Goal: Communication & Community: Ask a question

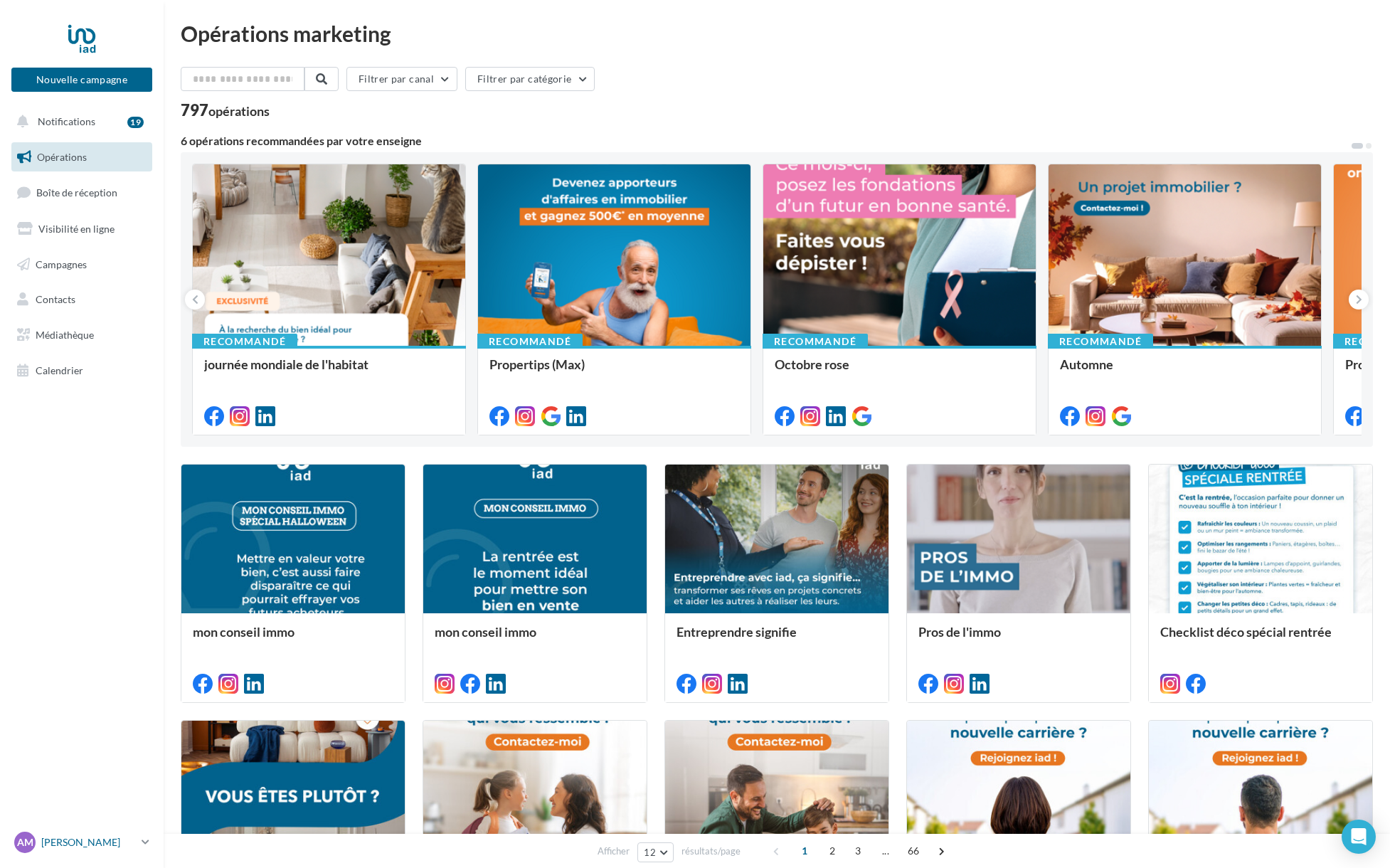
click at [121, 853] on link "AM Alexis MORET alexis.moret@iadfrance.fr" at bounding box center [82, 842] width 141 height 27
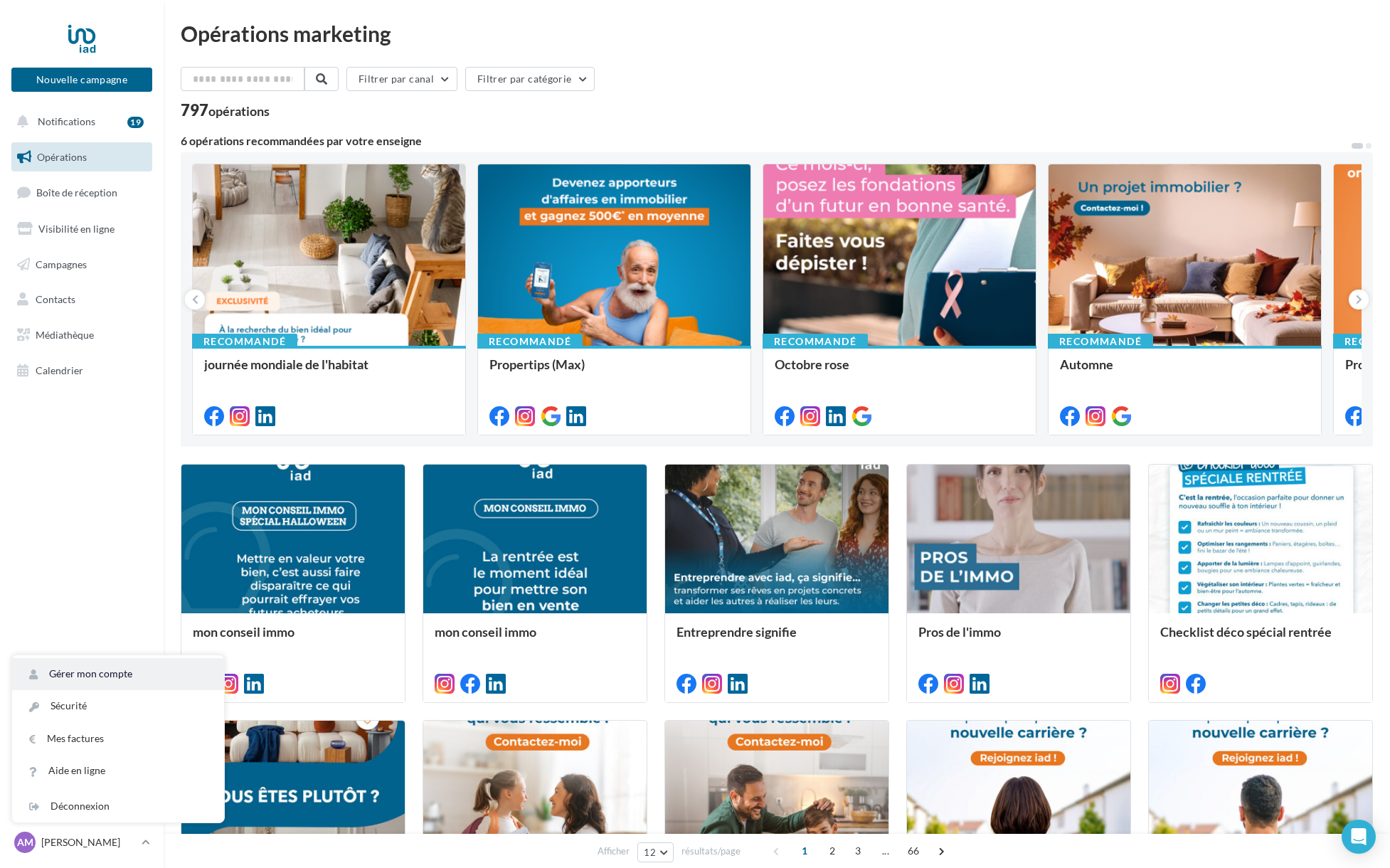
click at [87, 678] on link "Gérer mon compte" at bounding box center [118, 674] width 212 height 32
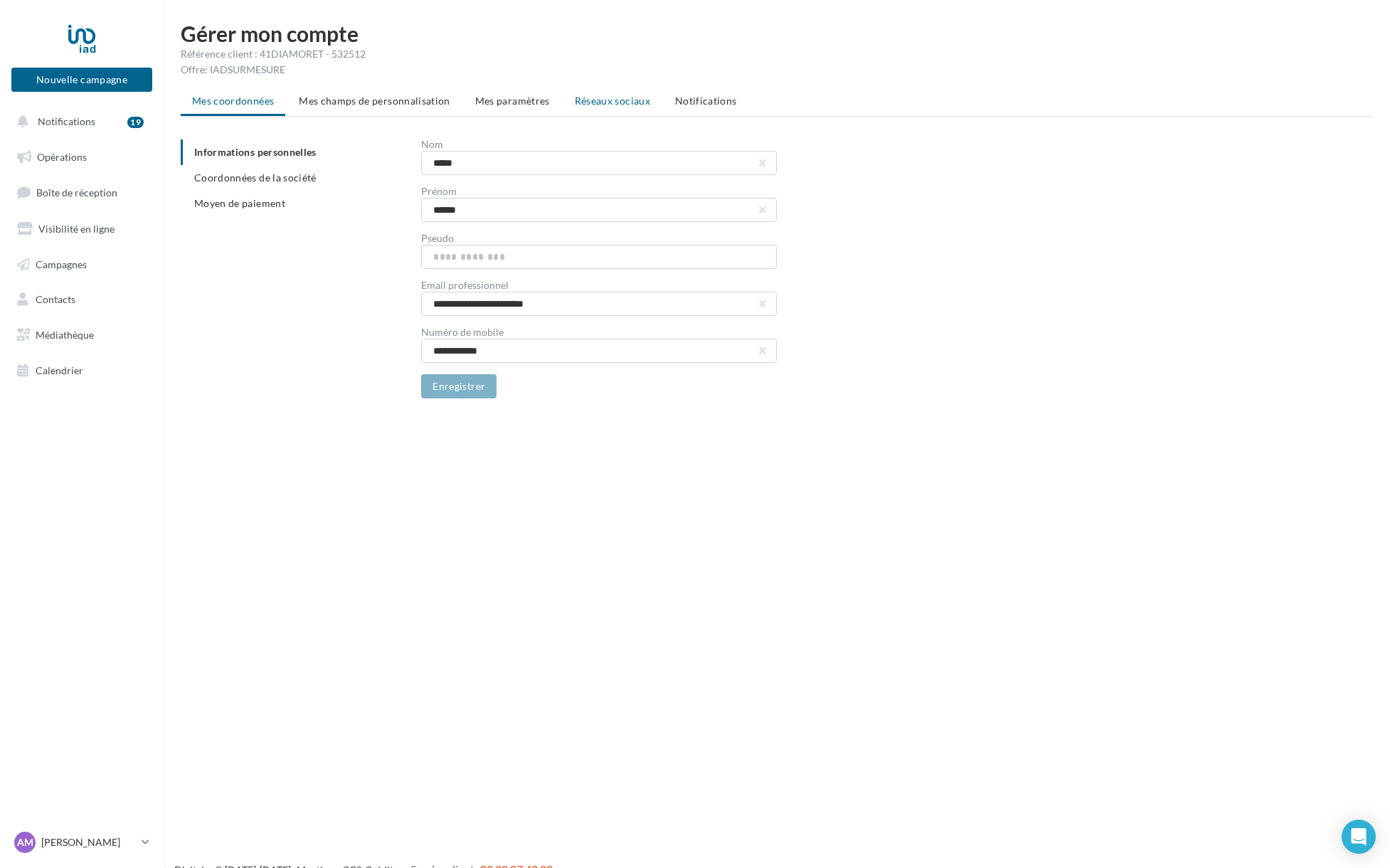
click at [600, 100] on span "Réseaux sociaux" at bounding box center [612, 101] width 76 height 12
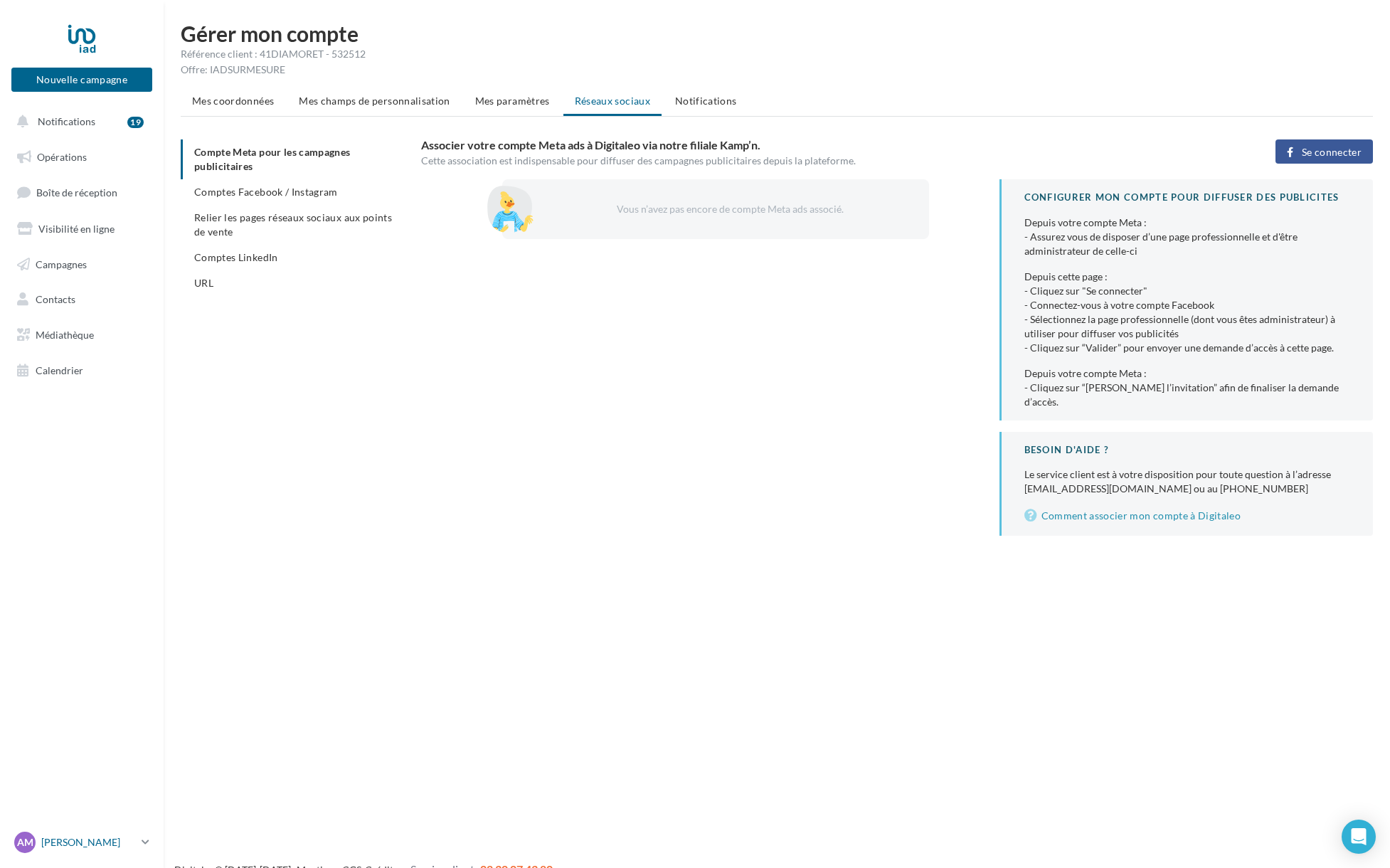
click at [100, 849] on p "[PERSON_NAME]" at bounding box center [88, 842] width 95 height 14
click at [77, 737] on link "Mes factures" at bounding box center [118, 738] width 212 height 32
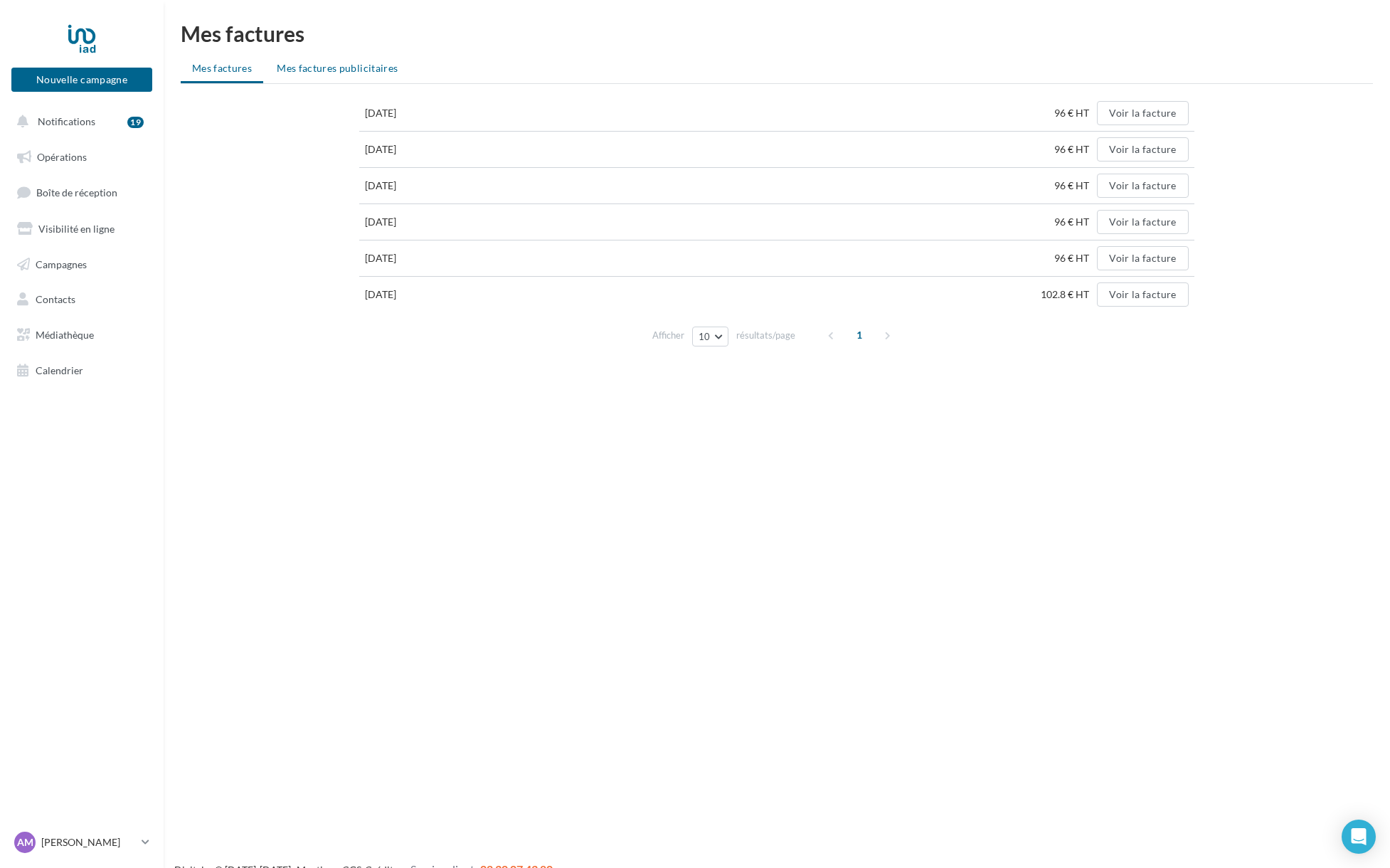
click at [335, 59] on li "Mes factures publicitaires" at bounding box center [337, 68] width 144 height 25
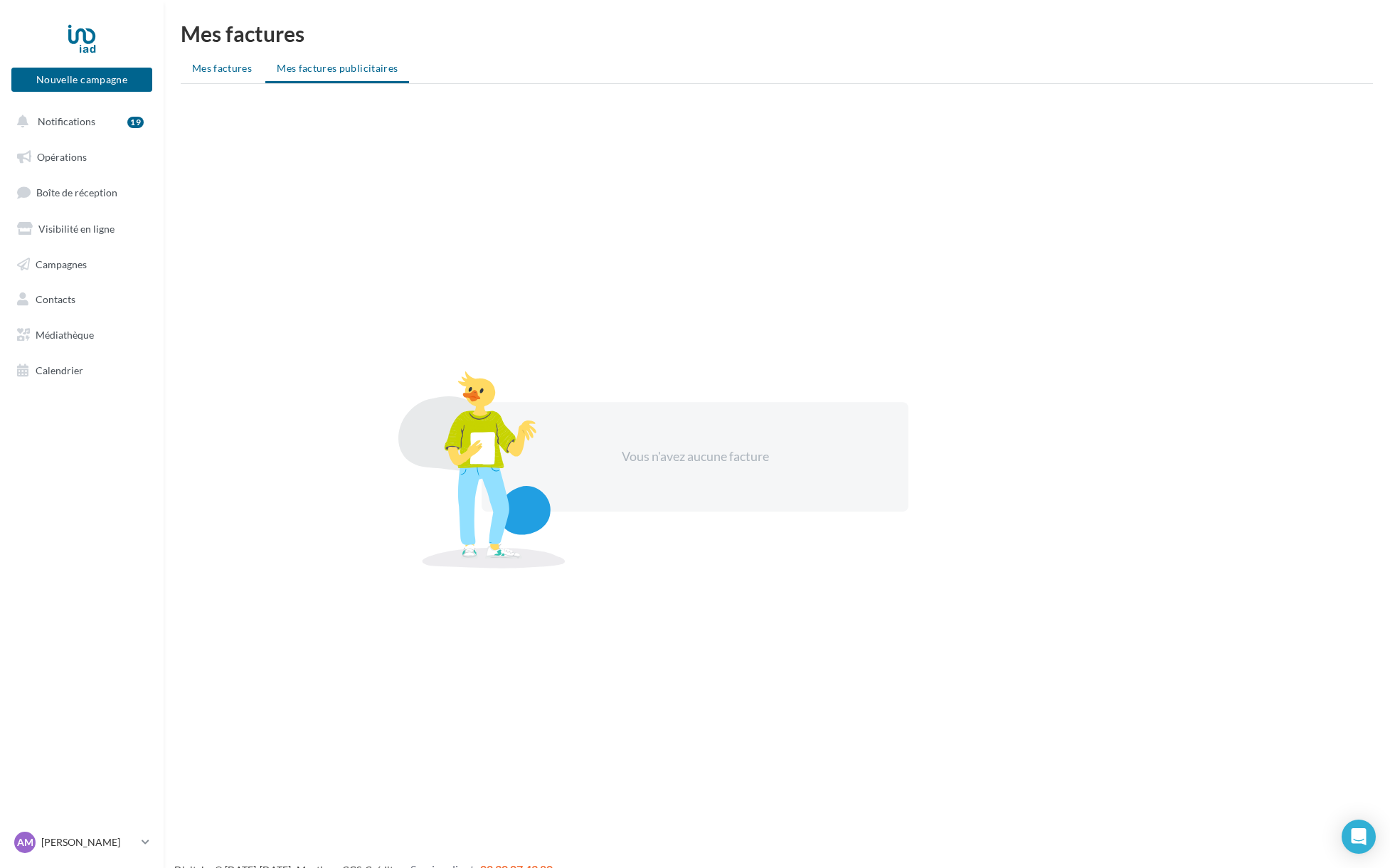
click at [224, 74] on li "Mes factures" at bounding box center [222, 68] width 83 height 25
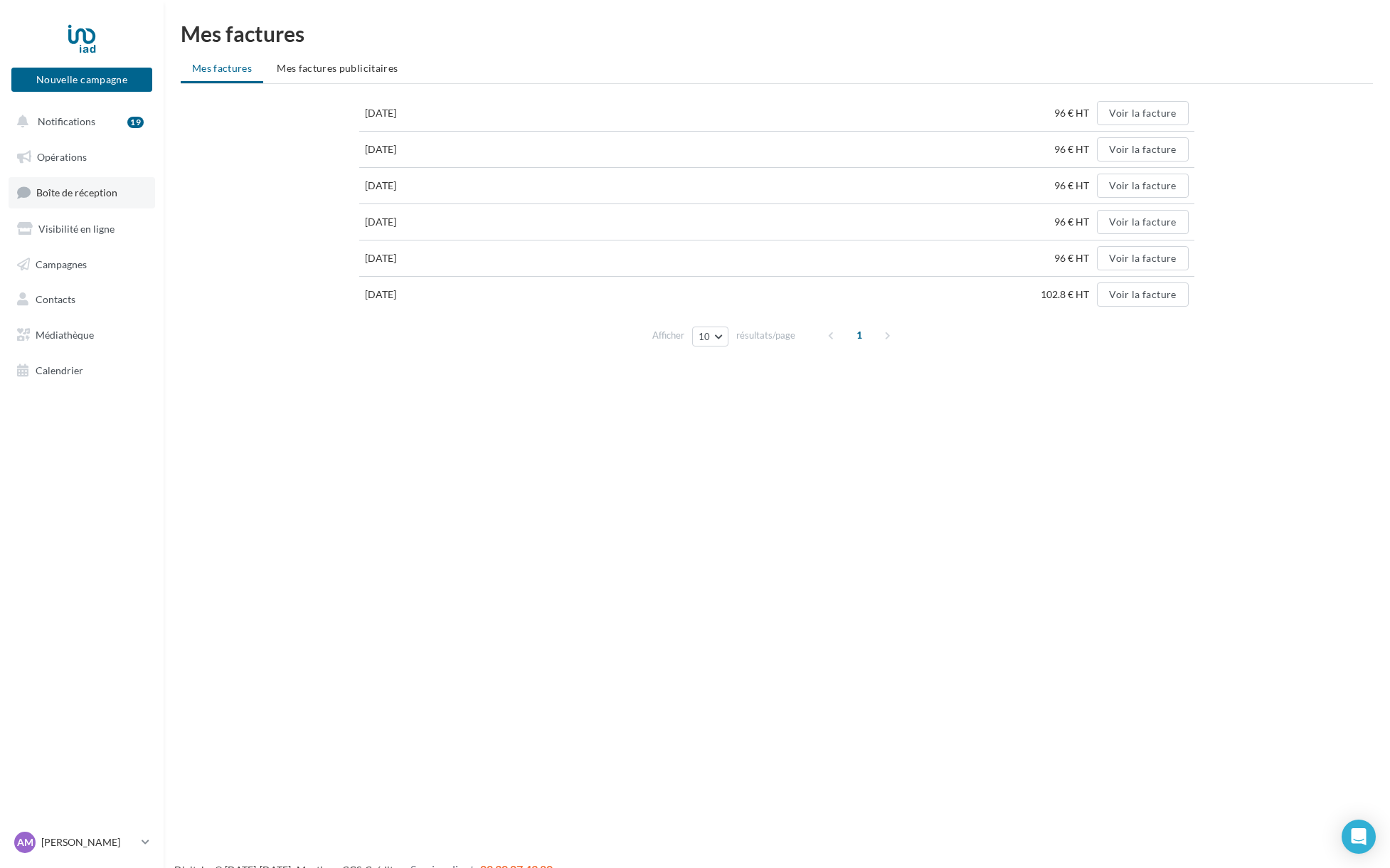
click at [75, 203] on link "Boîte de réception" at bounding box center [82, 192] width 147 height 30
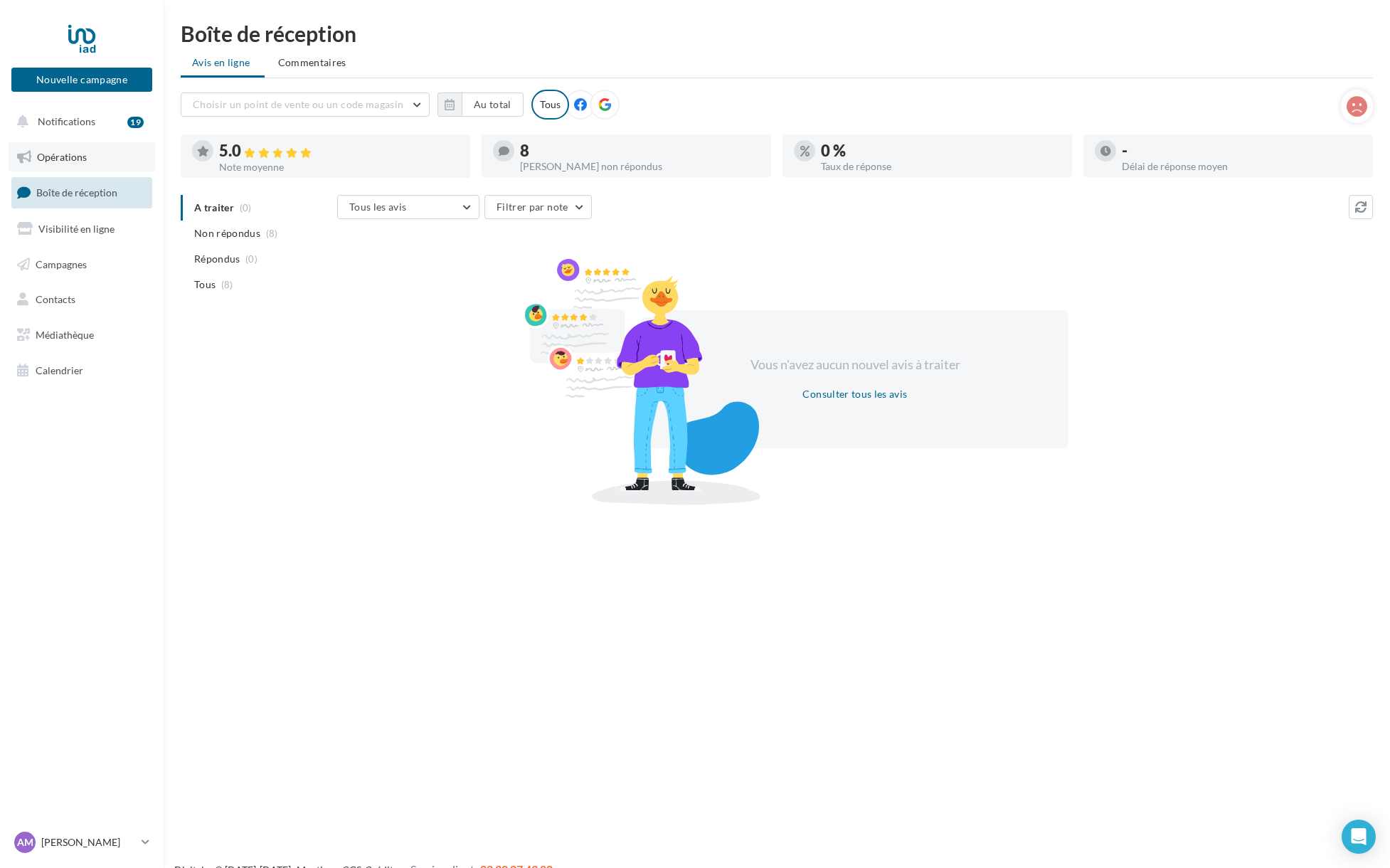
click at [69, 151] on span "Opérations" at bounding box center [62, 157] width 50 height 12
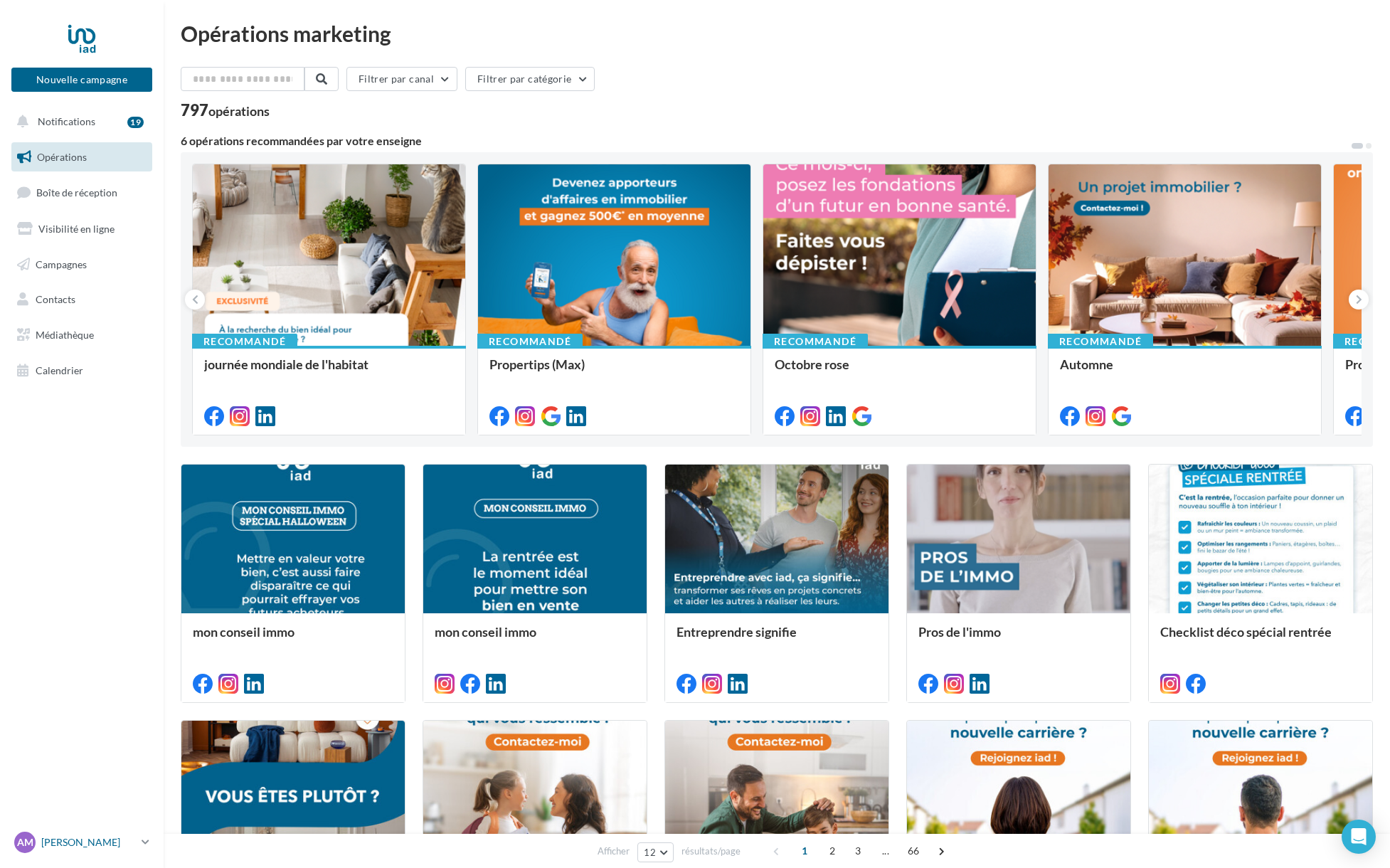
click at [130, 848] on p "[PERSON_NAME]" at bounding box center [88, 842] width 95 height 14
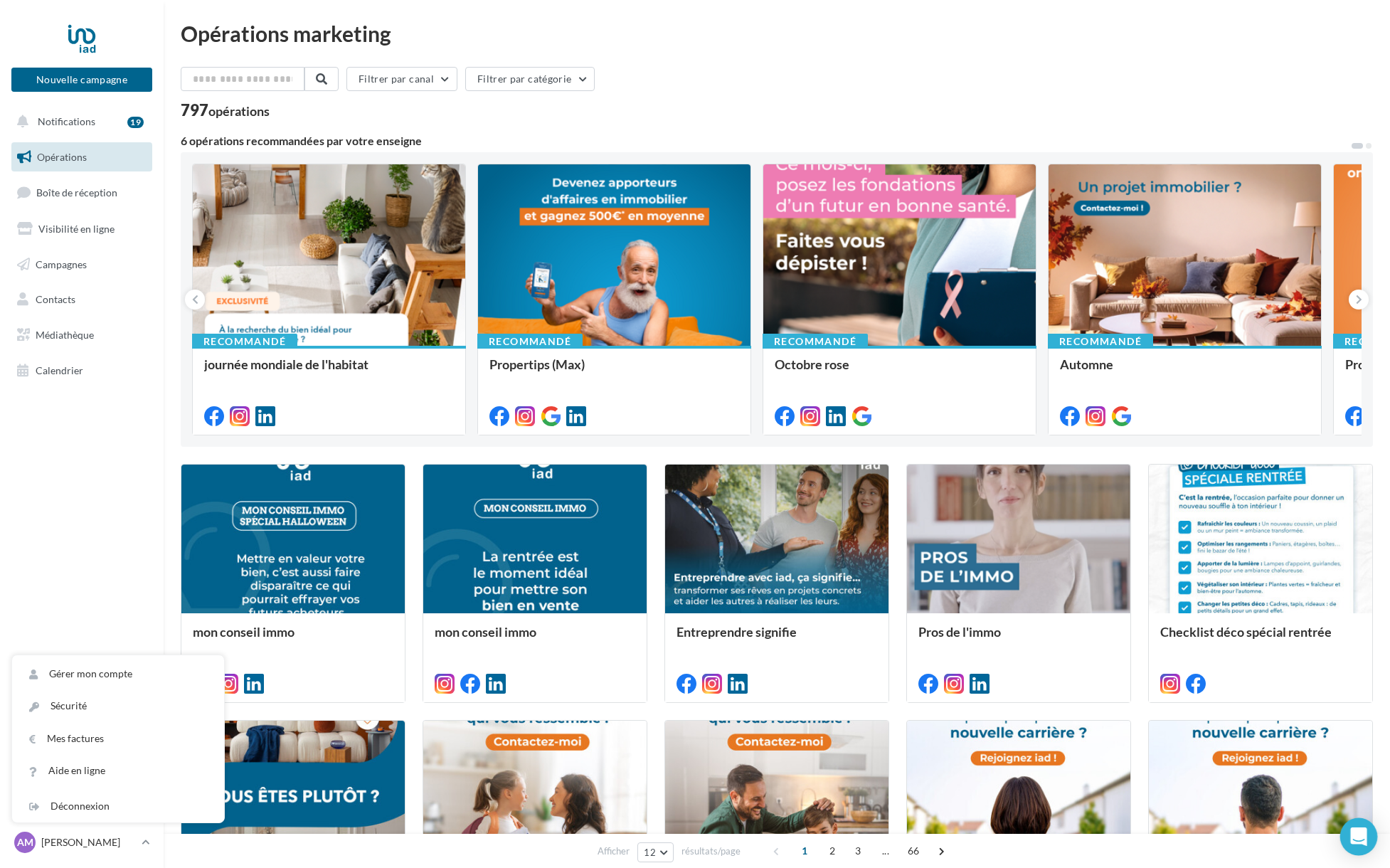
click at [1352, 831] on icon "Open Intercom Messenger" at bounding box center [1359, 836] width 18 height 18
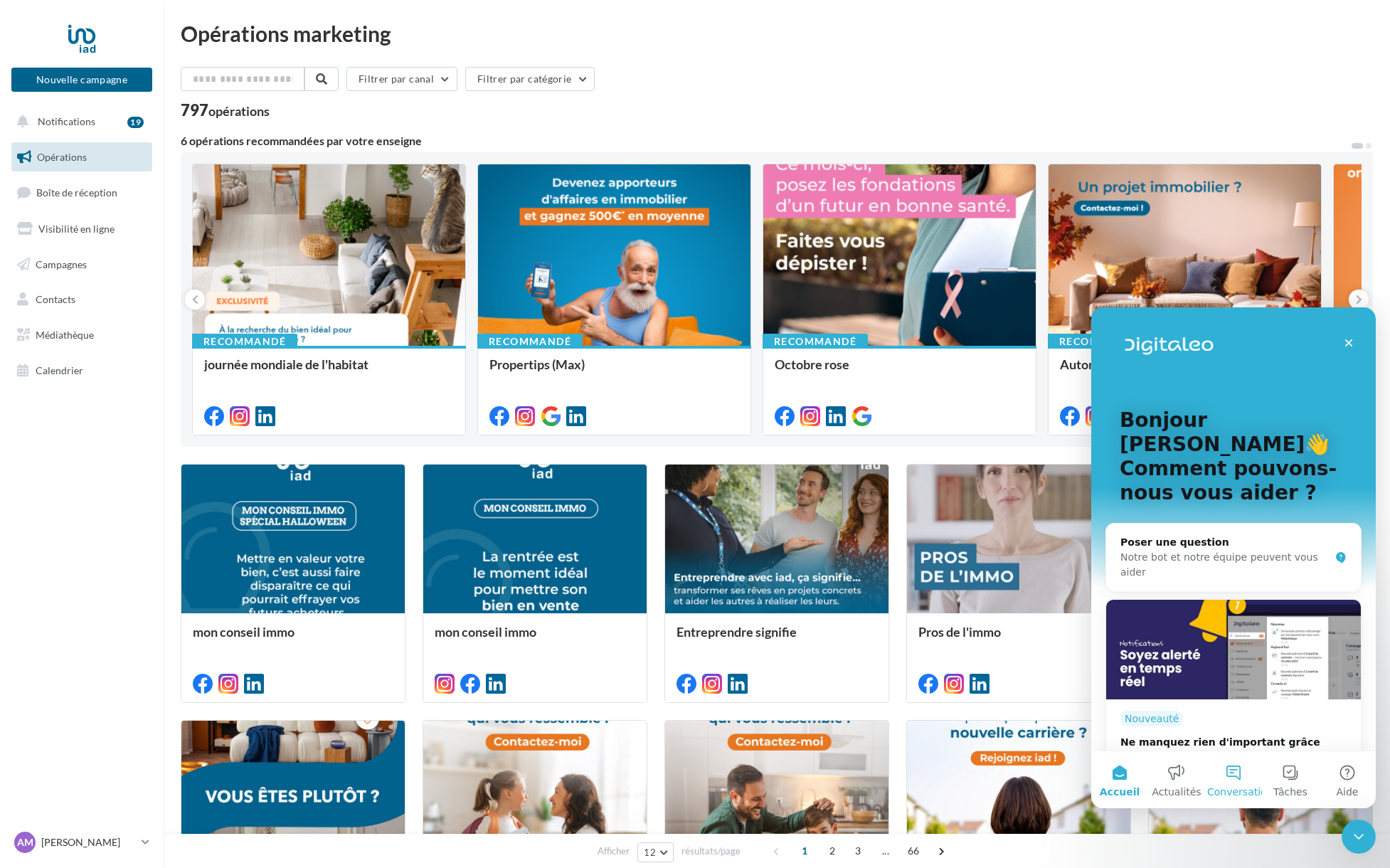
click at [1230, 764] on button "Conversations" at bounding box center [1233, 779] width 57 height 57
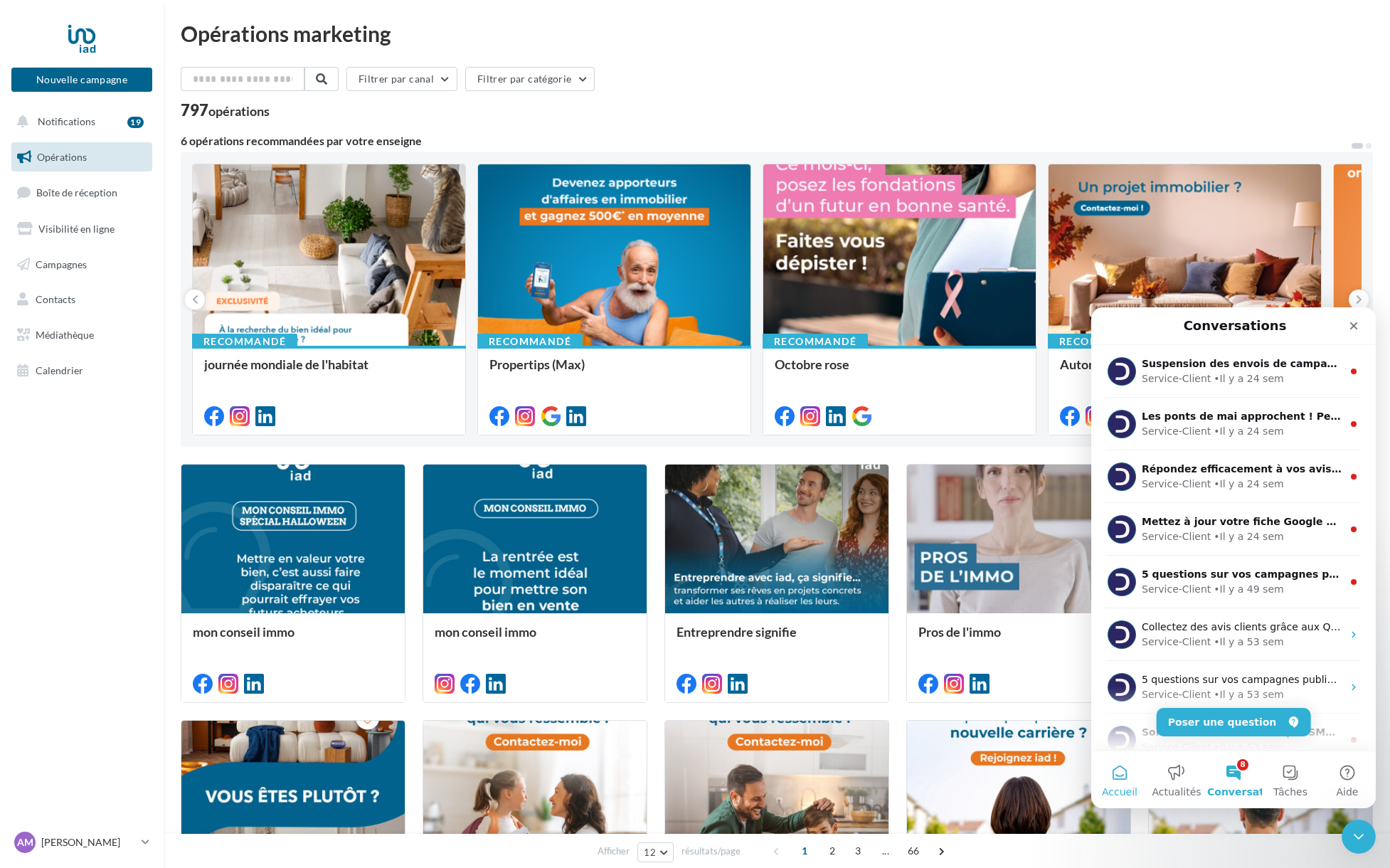
click at [1129, 787] on span "Accueil" at bounding box center [1119, 791] width 36 height 10
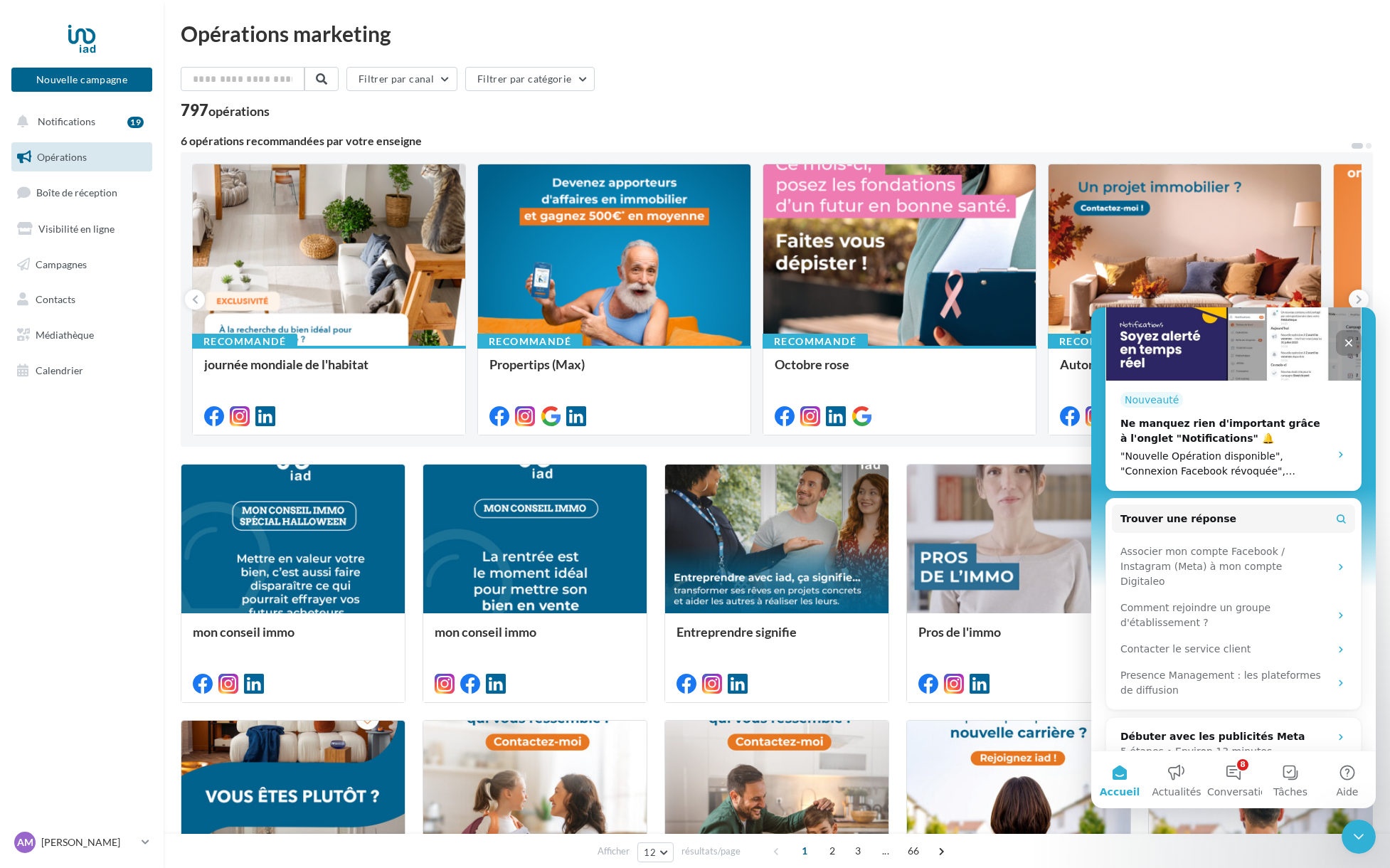
scroll to position [341, 0]
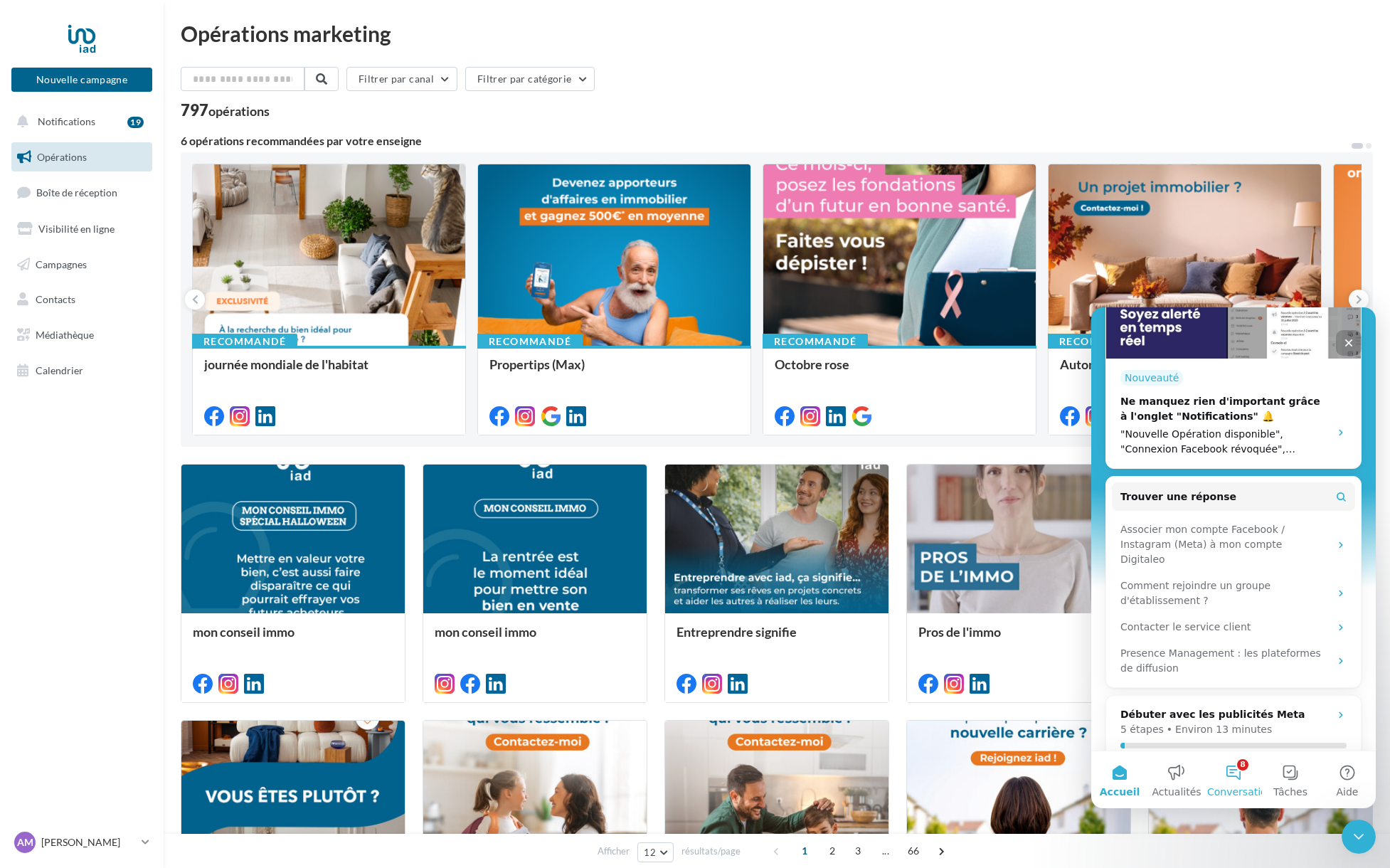
click at [1240, 776] on button "8 Conversations" at bounding box center [1233, 779] width 57 height 57
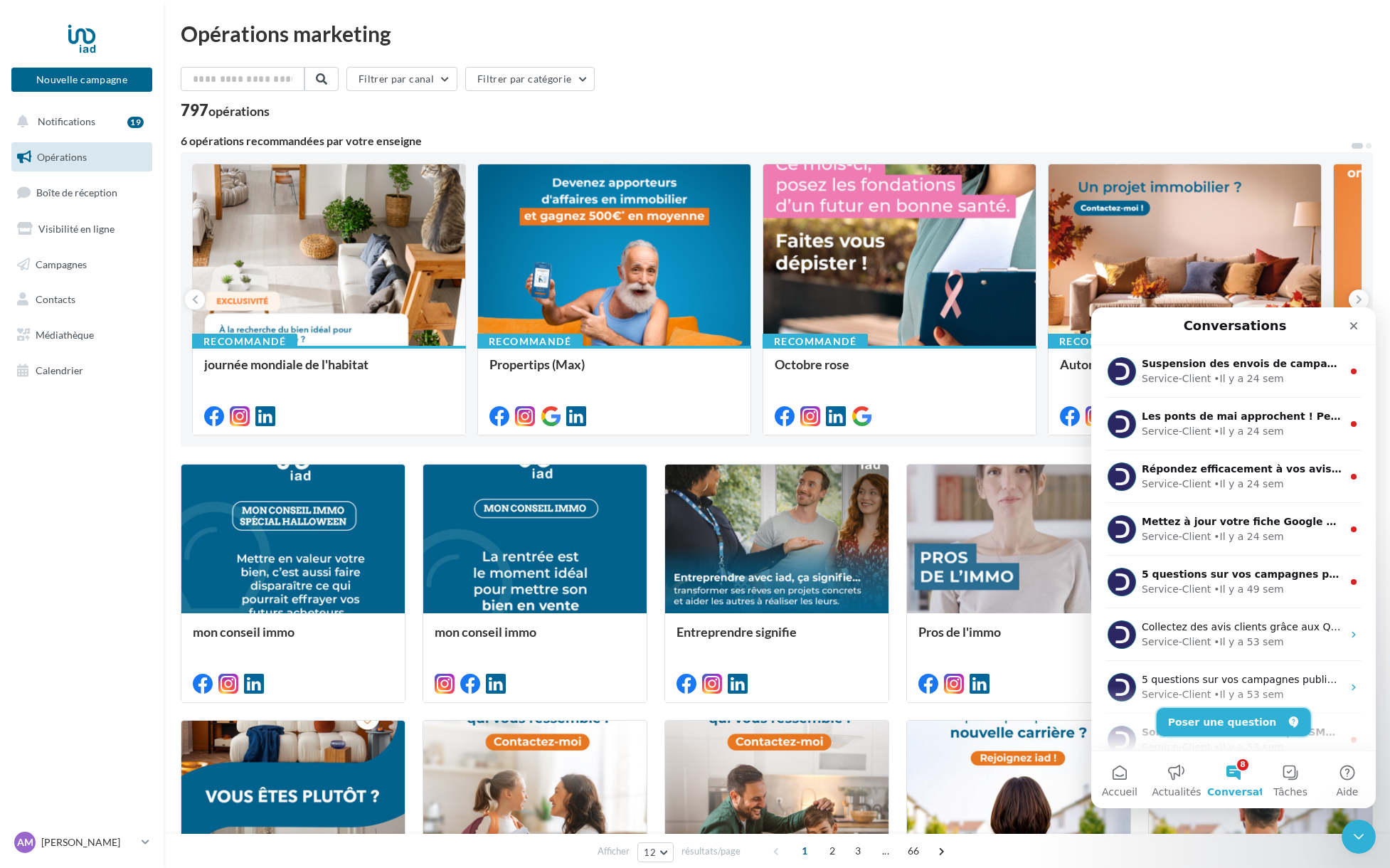
click at [1238, 728] on button "Poser une question" at bounding box center [1234, 722] width 155 height 29
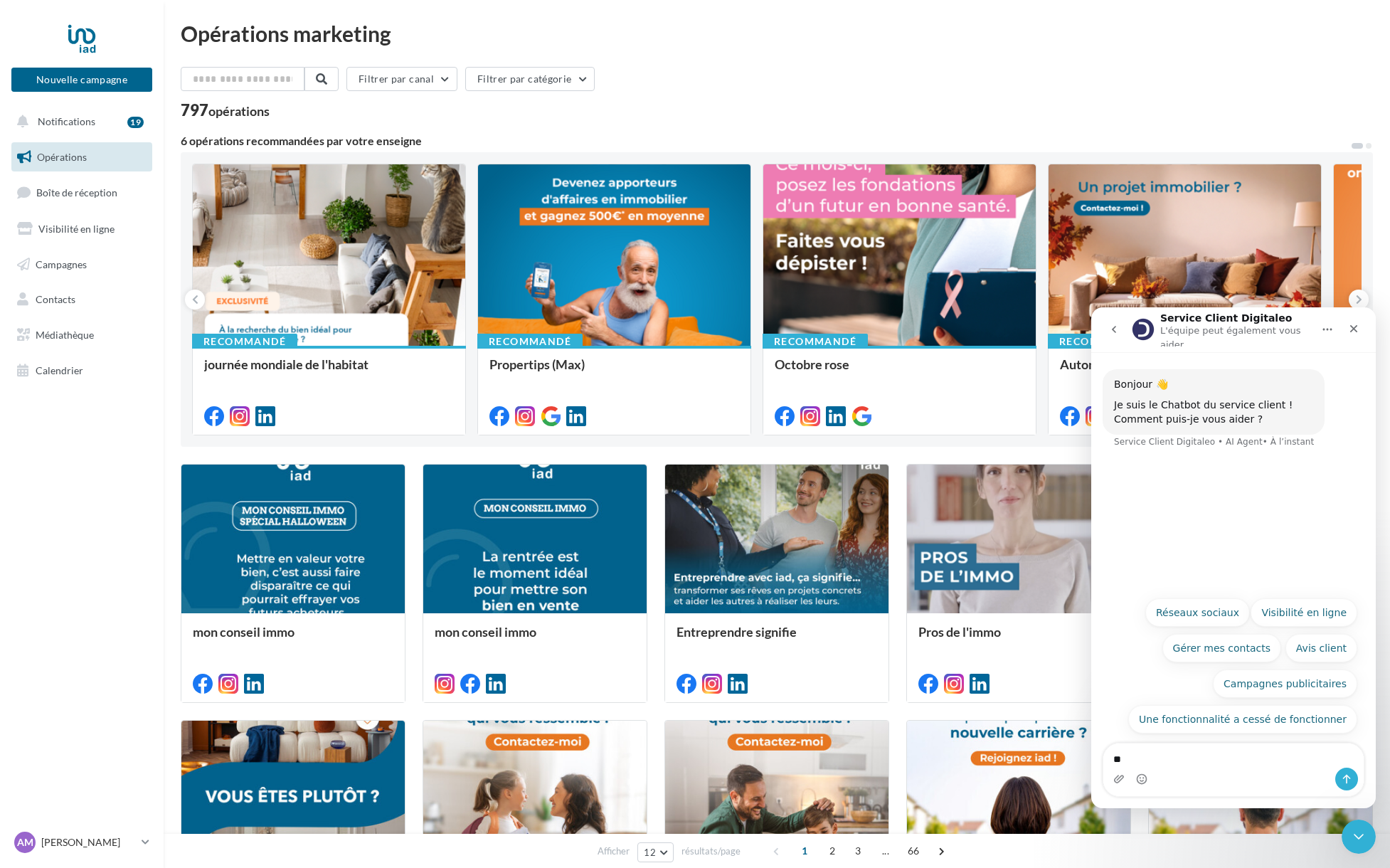
type textarea "*"
type textarea "**********"
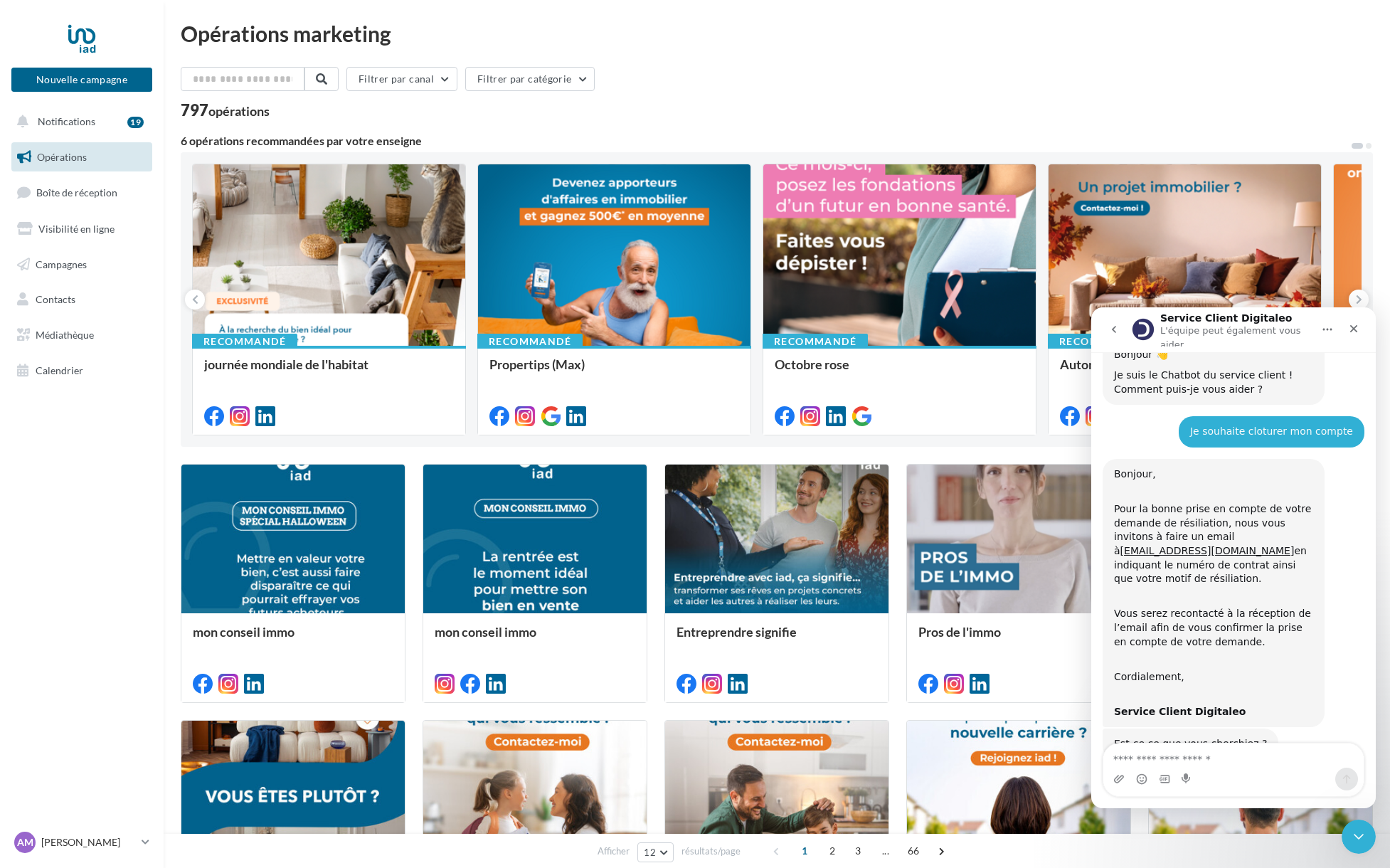
scroll to position [62, 0]
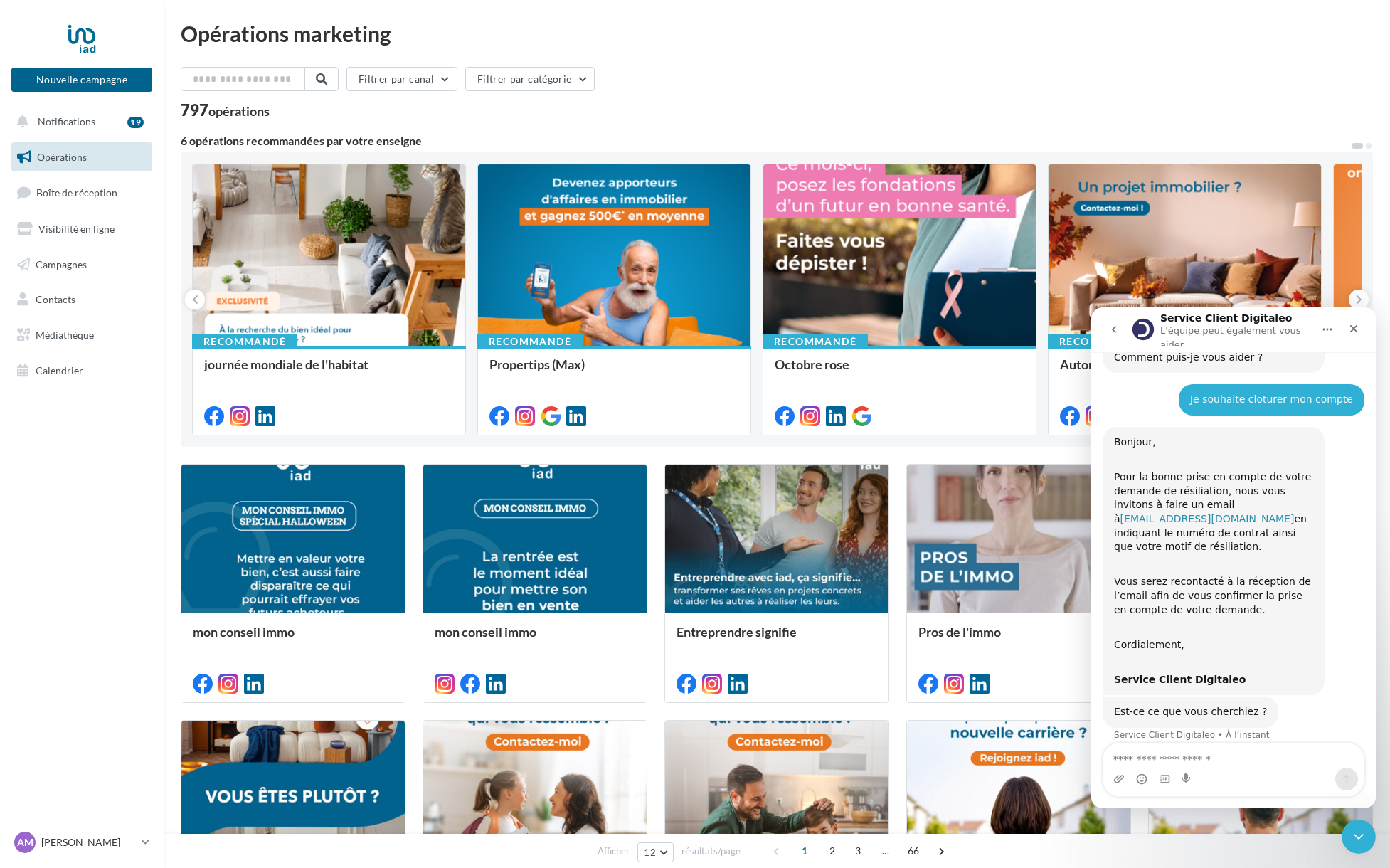
click at [1214, 513] on link "[EMAIL_ADDRESS][DOMAIN_NAME]" at bounding box center [1207, 518] width 174 height 11
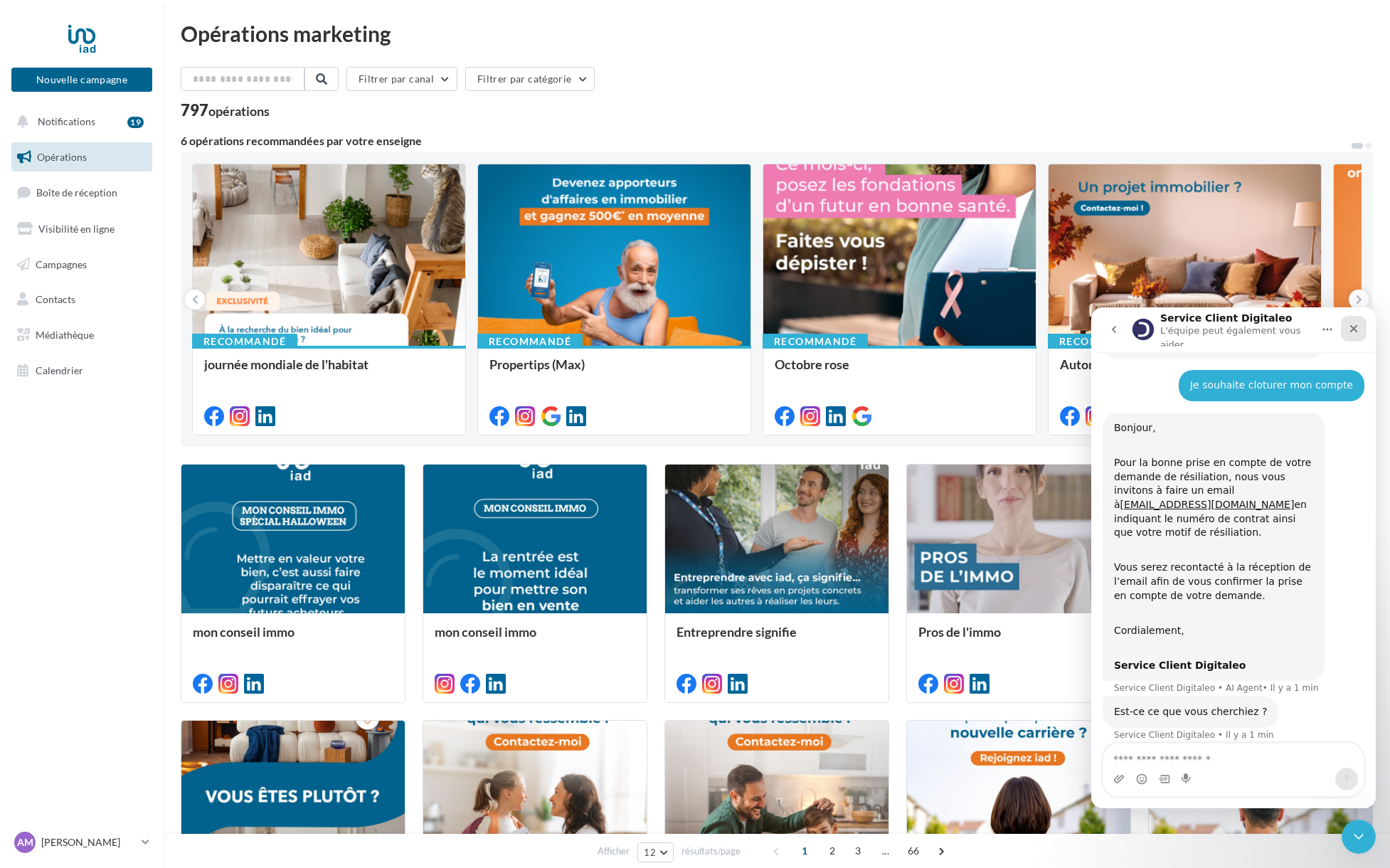
click at [1355, 328] on icon "Fermer" at bounding box center [1353, 328] width 11 height 11
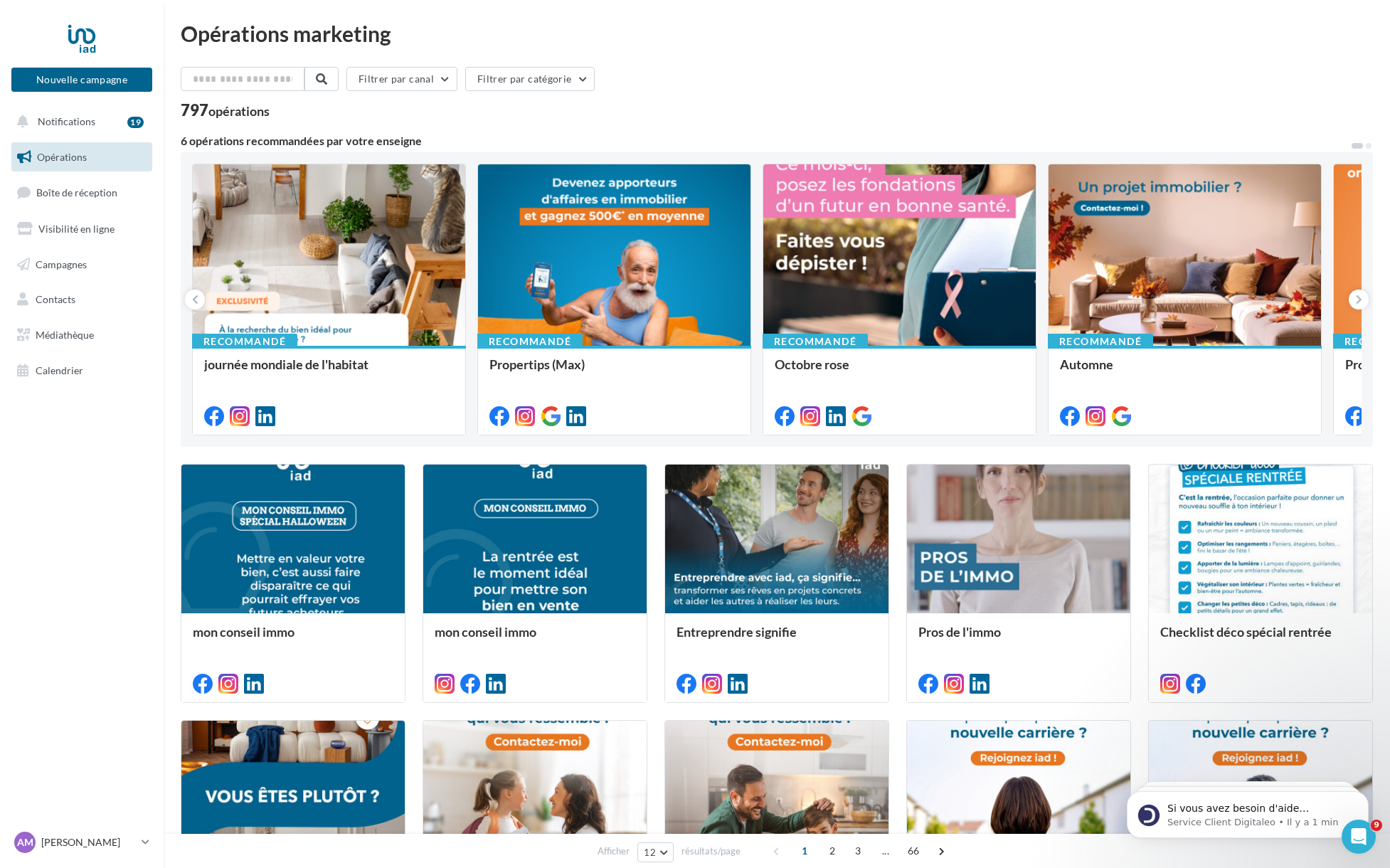
scroll to position [164, 0]
